Goal: Navigation & Orientation: Find specific page/section

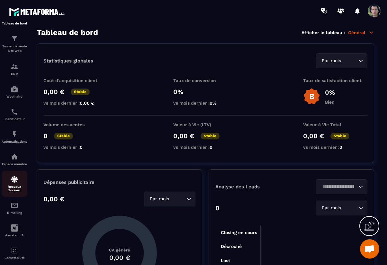
scroll to position [32, 0]
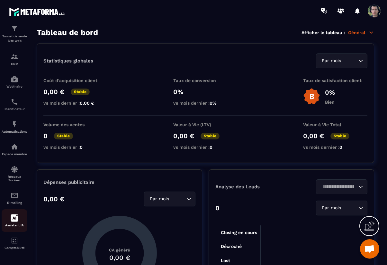
click at [13, 225] on p "Assistant IA" at bounding box center [15, 225] width 26 height 4
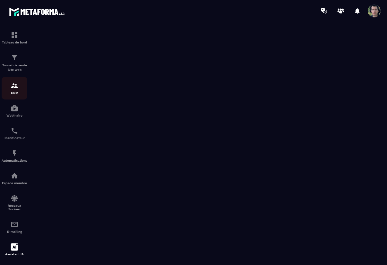
click at [16, 88] on img at bounding box center [15, 86] width 8 height 8
click at [14, 90] on div "CRM" at bounding box center [15, 88] width 26 height 13
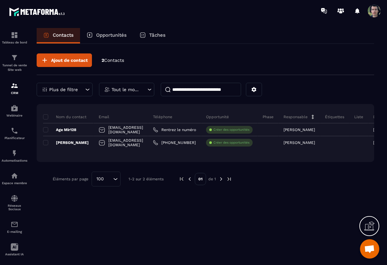
click at [121, 33] on p "Opportunités" at bounding box center [111, 35] width 31 height 6
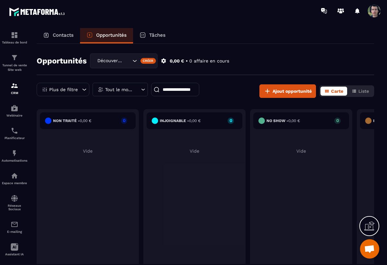
click at [57, 31] on div "Contacts" at bounding box center [58, 35] width 43 height 15
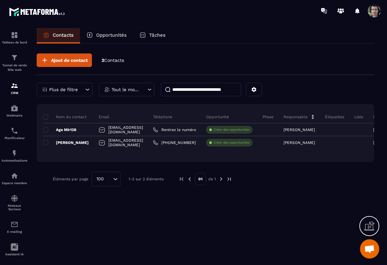
click at [105, 31] on div "Opportunités" at bounding box center [106, 35] width 53 height 15
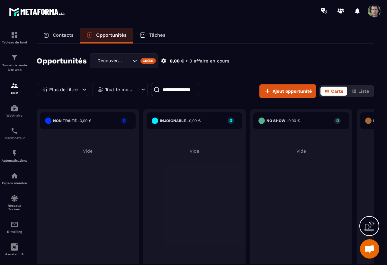
click at [160, 36] on p "Tâches" at bounding box center [157, 35] width 16 height 6
